Goal: Task Accomplishment & Management: Manage account settings

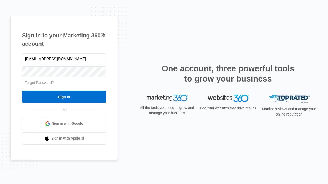
type input "[EMAIL_ADDRESS][DOMAIN_NAME]"
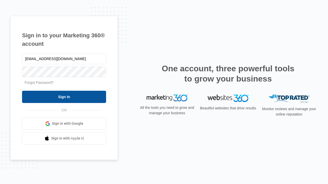
click at [64, 97] on input "Sign In" at bounding box center [64, 97] width 84 height 12
